Goal: Information Seeking & Learning: Understand process/instructions

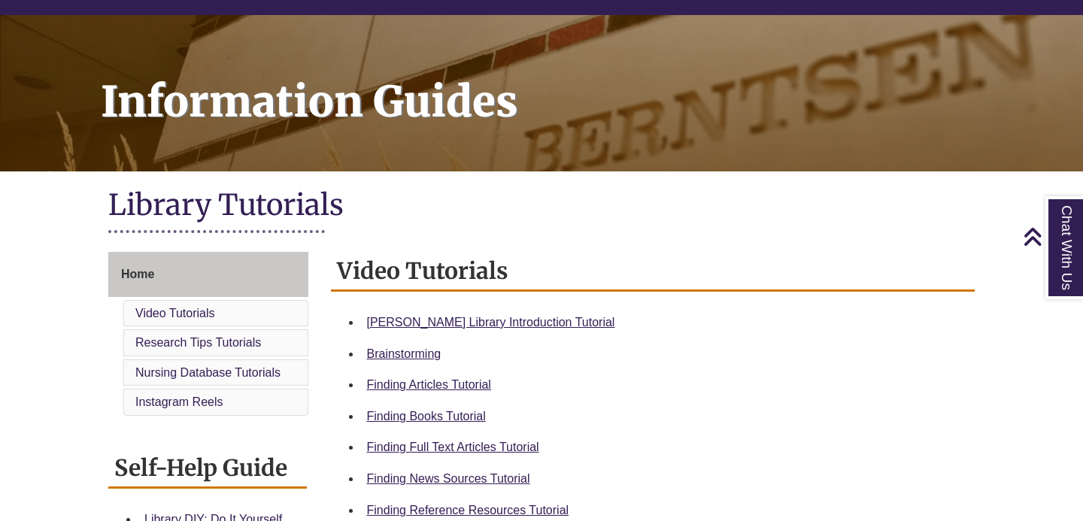
scroll to position [111, 0]
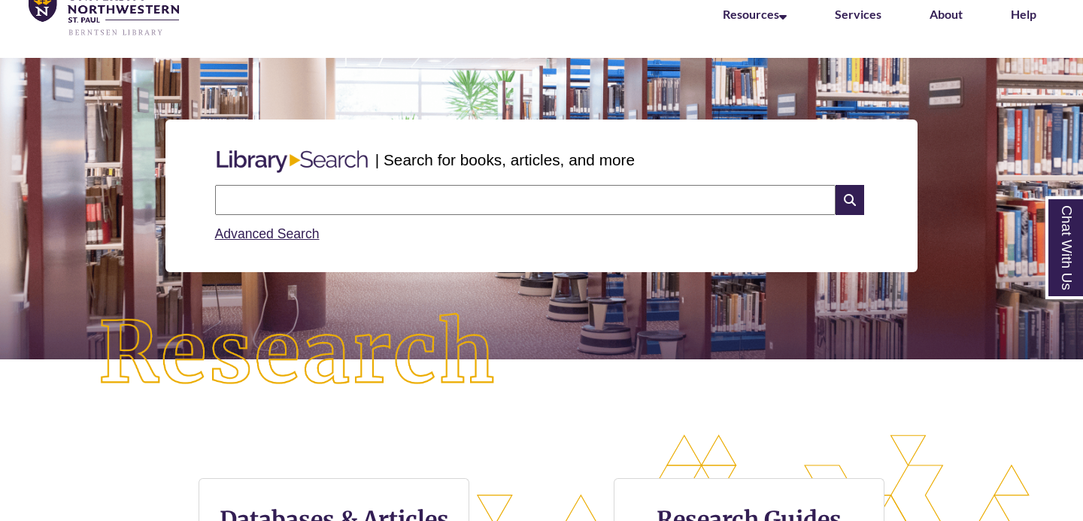
scroll to position [80, 0]
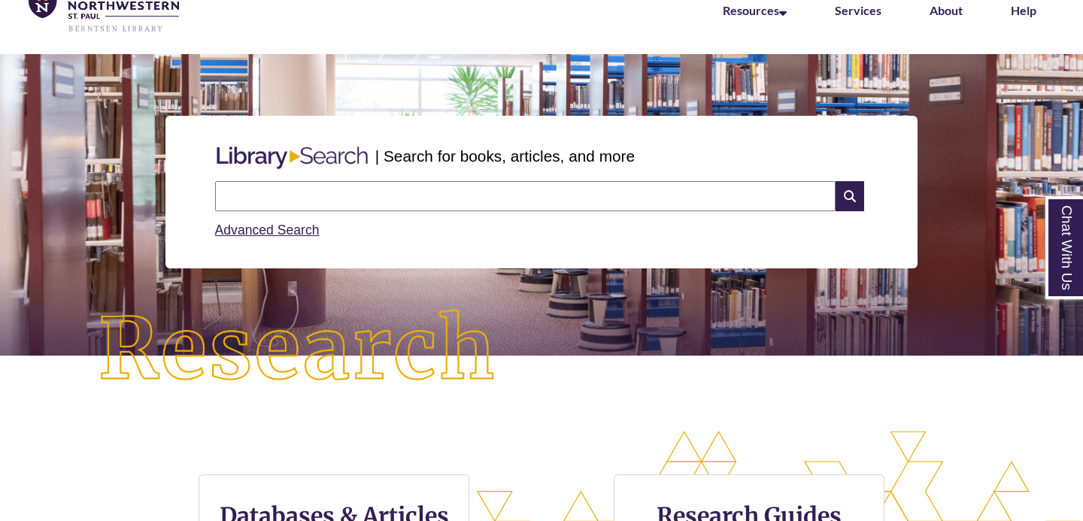
click at [352, 189] on input "text" at bounding box center [525, 196] width 621 height 30
type input "**********"
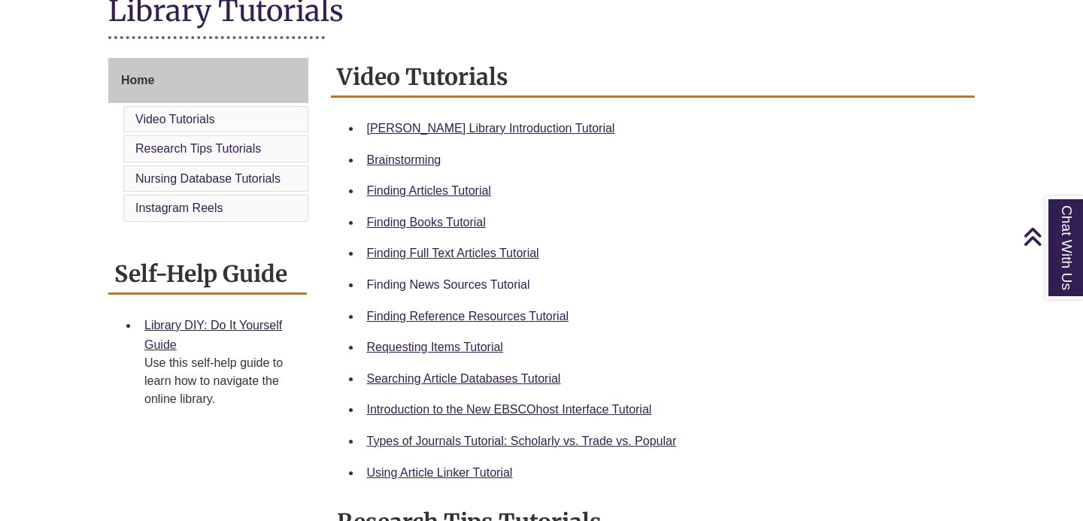
scroll to position [368, 0]
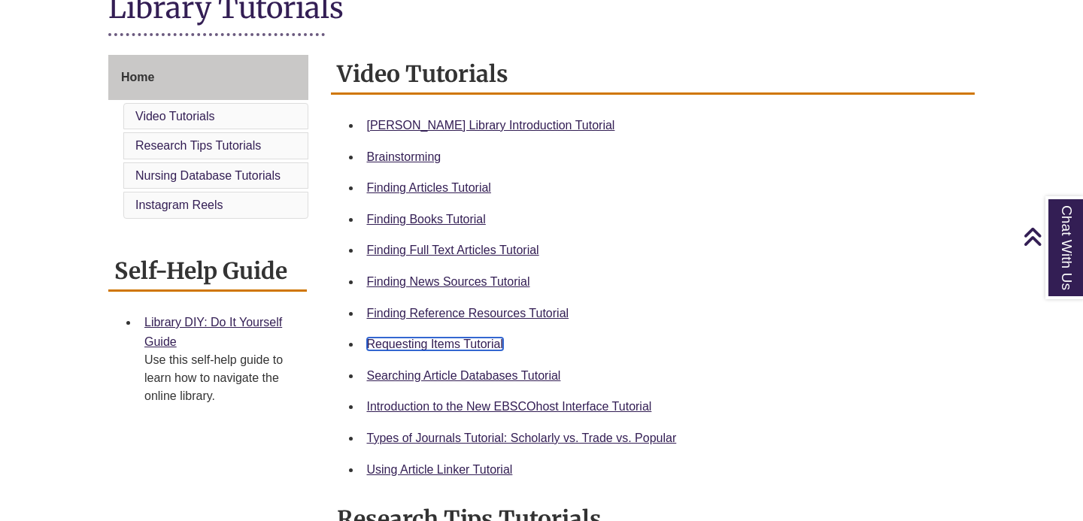
click at [414, 343] on link "Requesting Items Tutorial" at bounding box center [435, 344] width 136 height 13
